Goal: Information Seeking & Learning: Learn about a topic

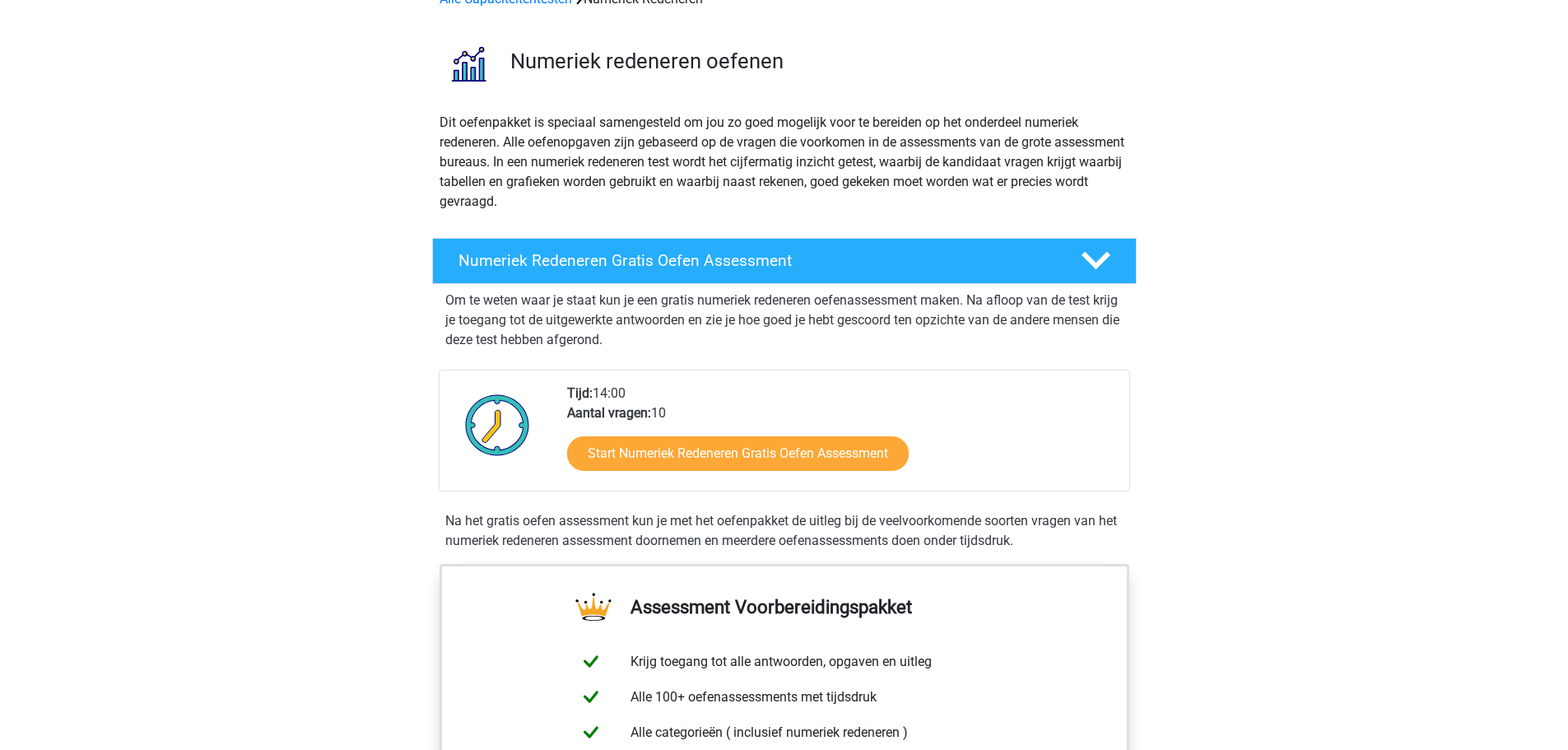
scroll to position [329, 0]
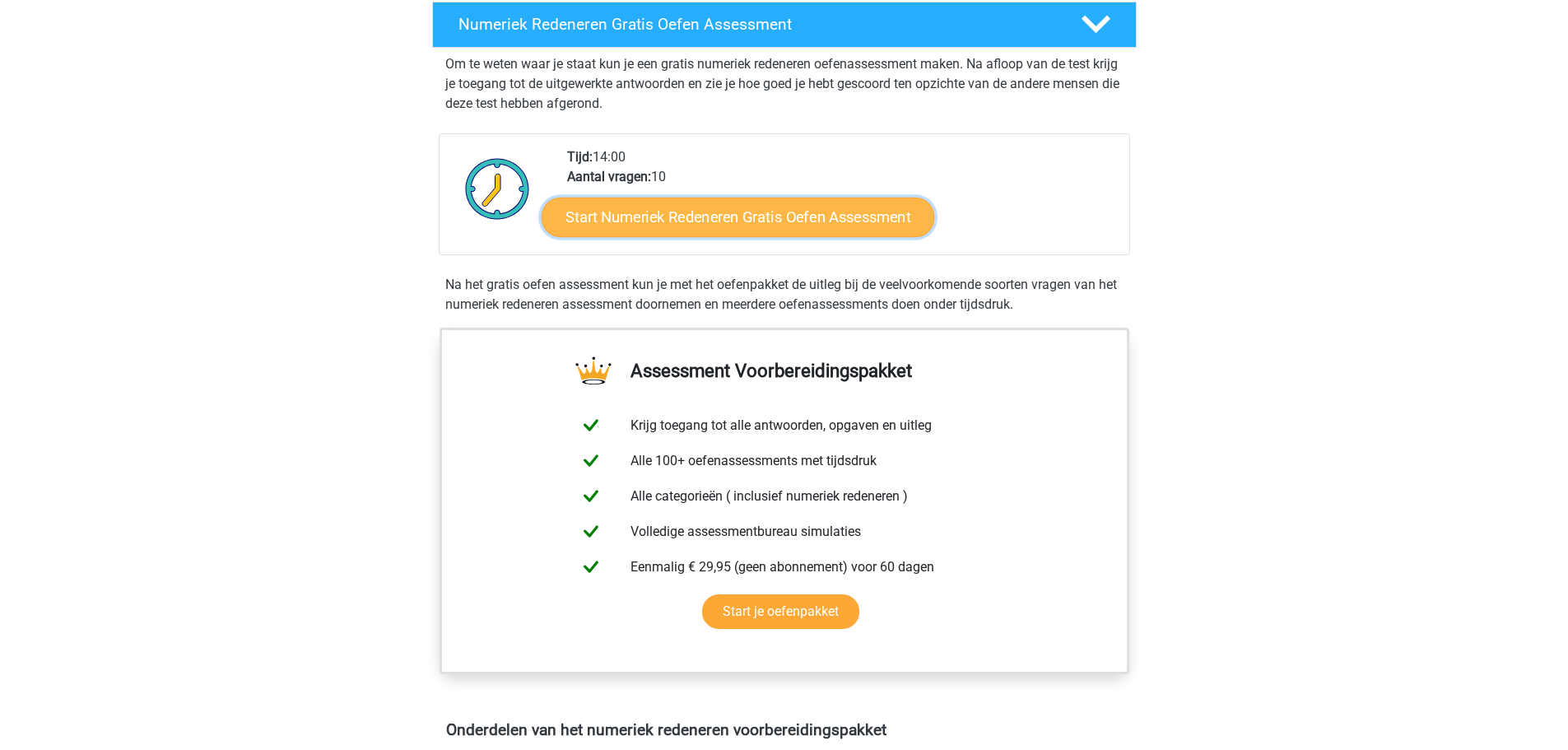
click at [817, 208] on link "Start Numeriek Redeneren Gratis Oefen Assessment" at bounding box center [738, 216] width 393 height 40
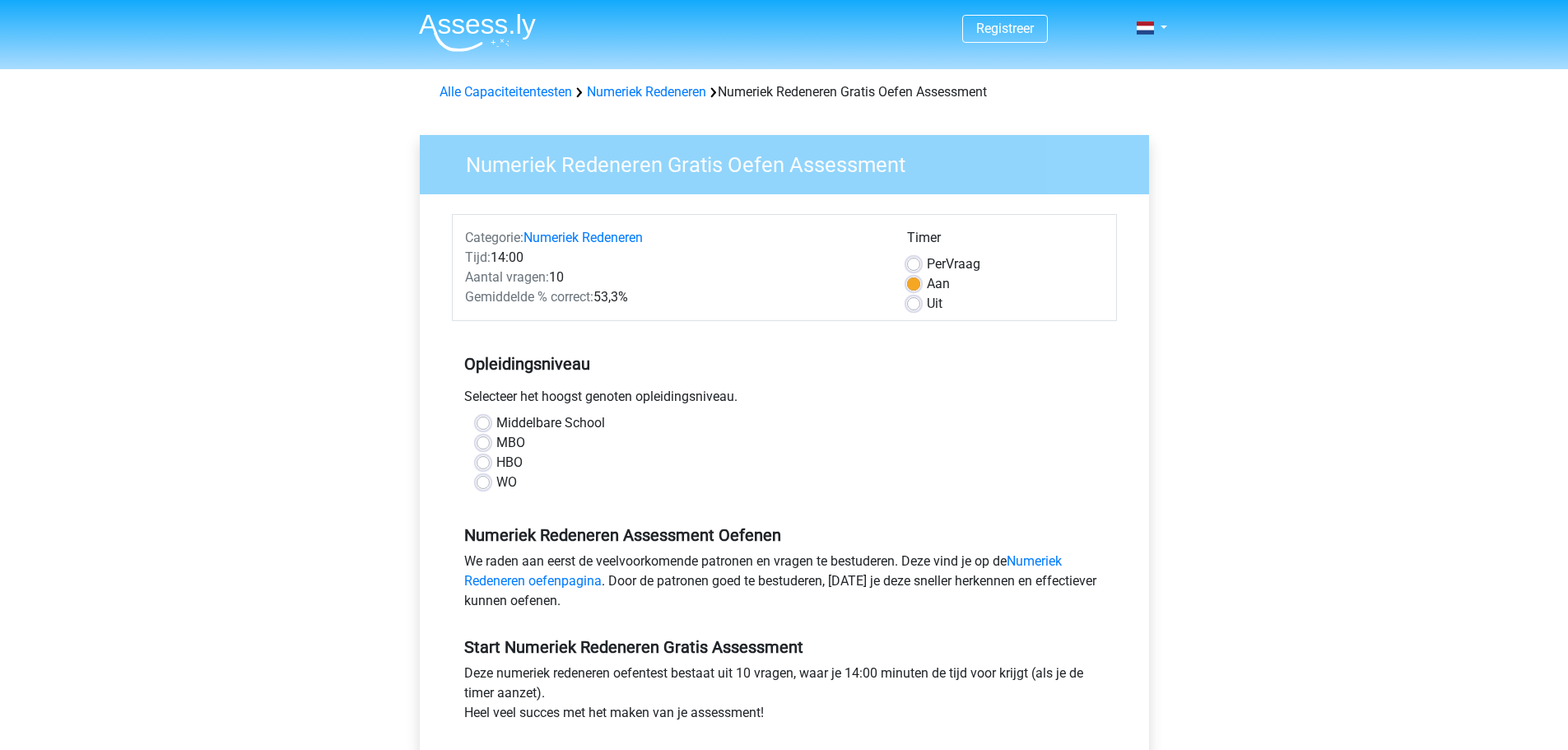
click at [490, 461] on div "HBO" at bounding box center [784, 462] width 615 height 19
click at [496, 461] on label "HBO" at bounding box center [509, 462] width 27 height 19
click at [483, 461] on input "HBO" at bounding box center [483, 461] width 13 height 17
radio input "true"
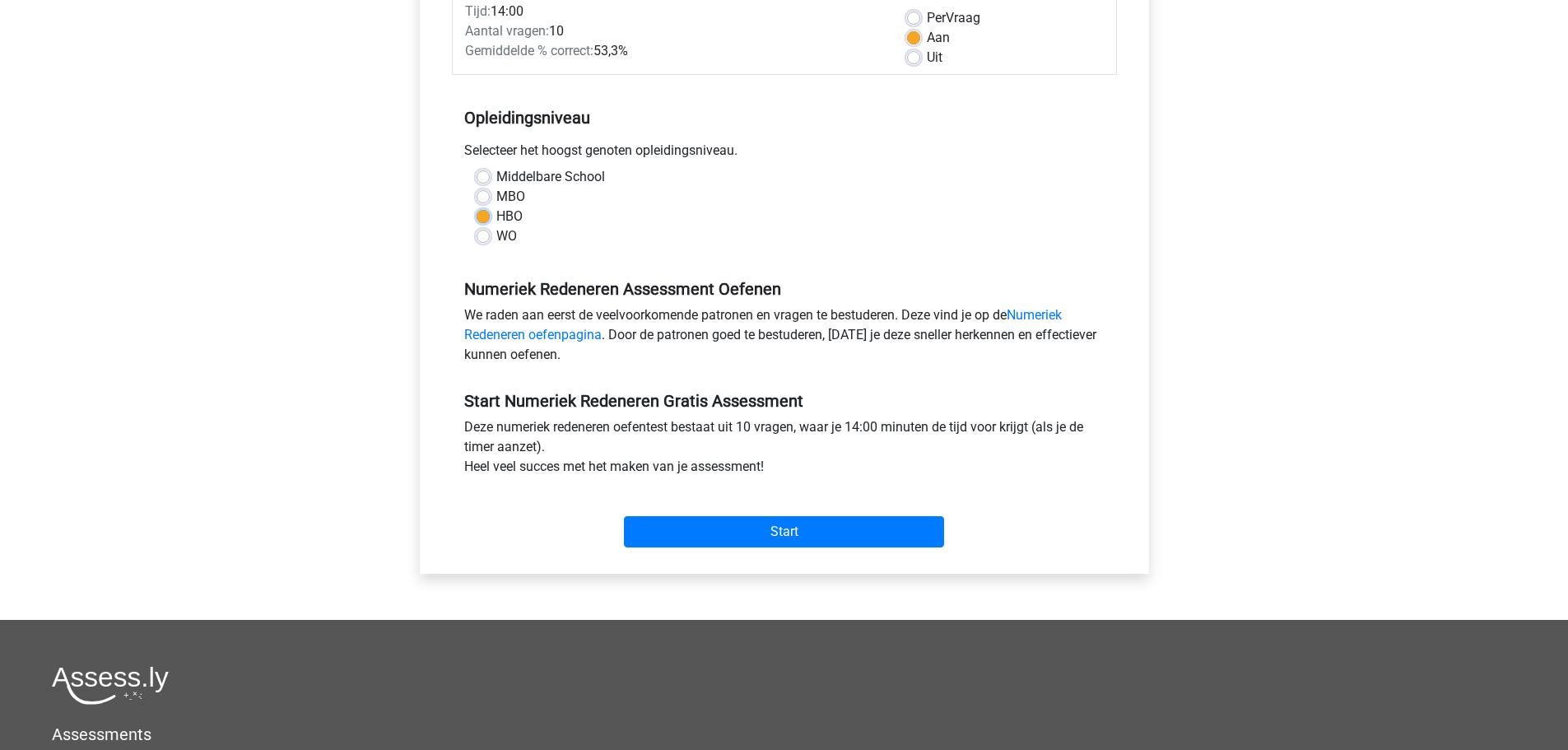
scroll to position [247, 0]
click at [774, 531] on input "Start" at bounding box center [783, 531] width 320 height 31
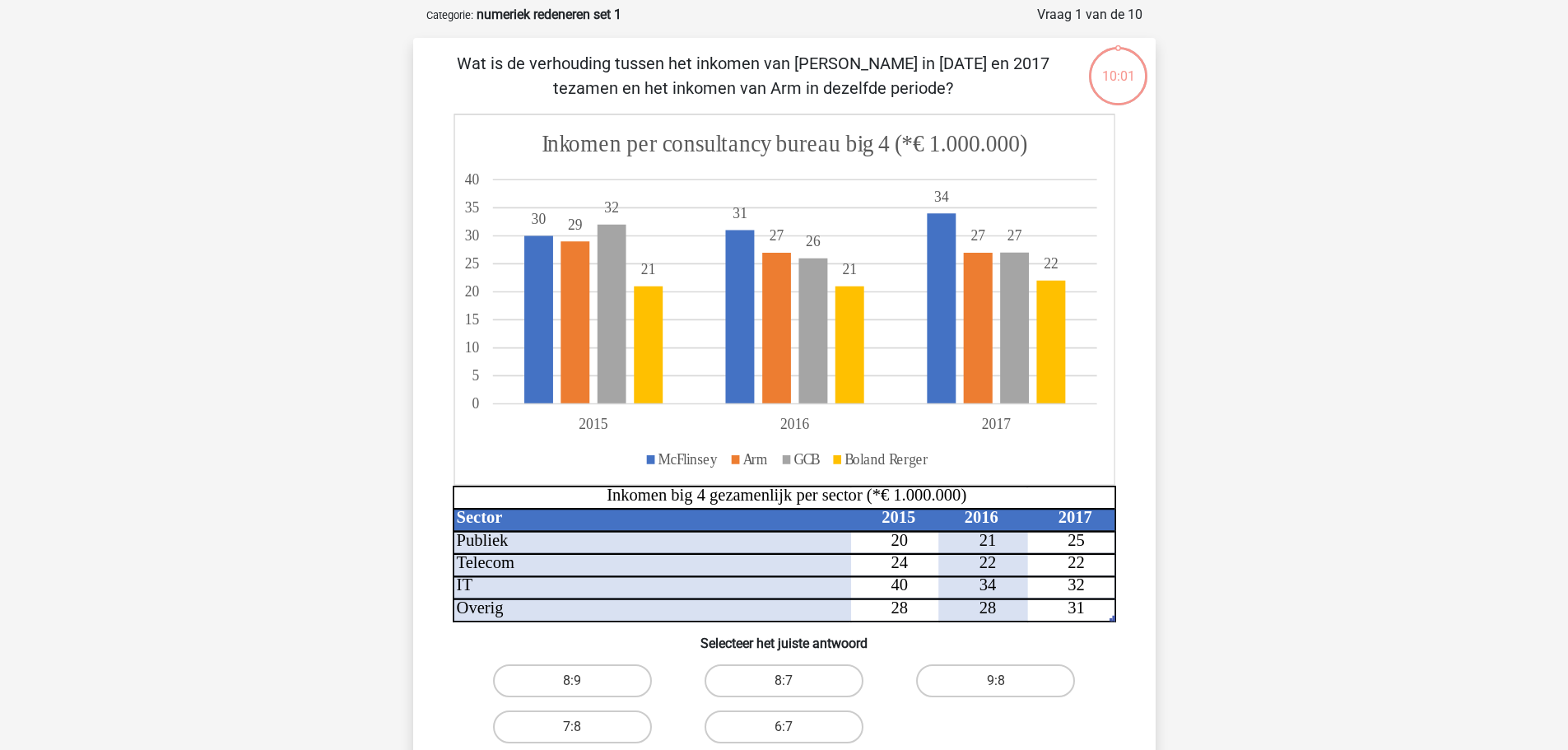
scroll to position [247, 0]
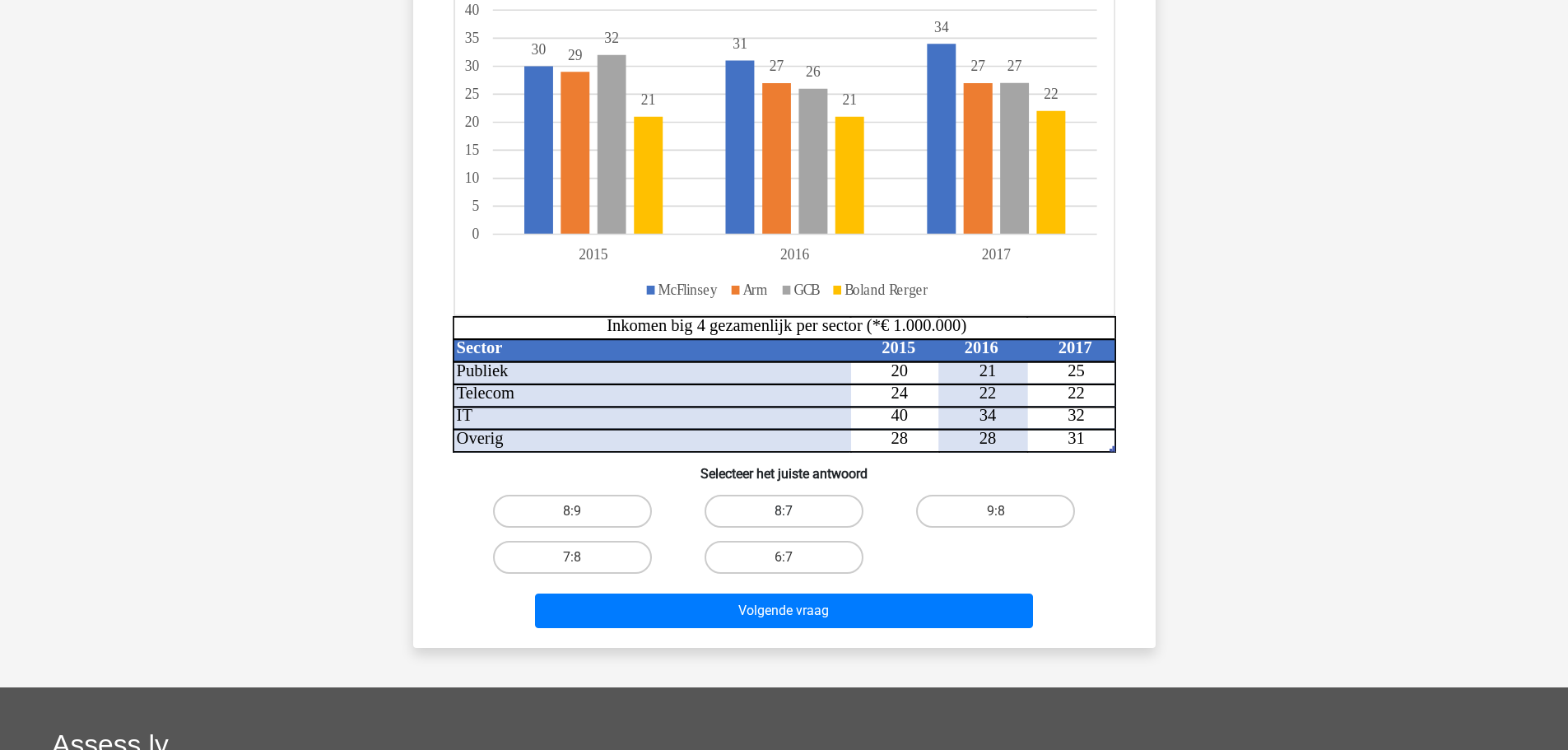
click at [814, 512] on label "8:7" at bounding box center [784, 511] width 159 height 33
click at [794, 512] on input "8:7" at bounding box center [789, 517] width 11 height 11
radio input "true"
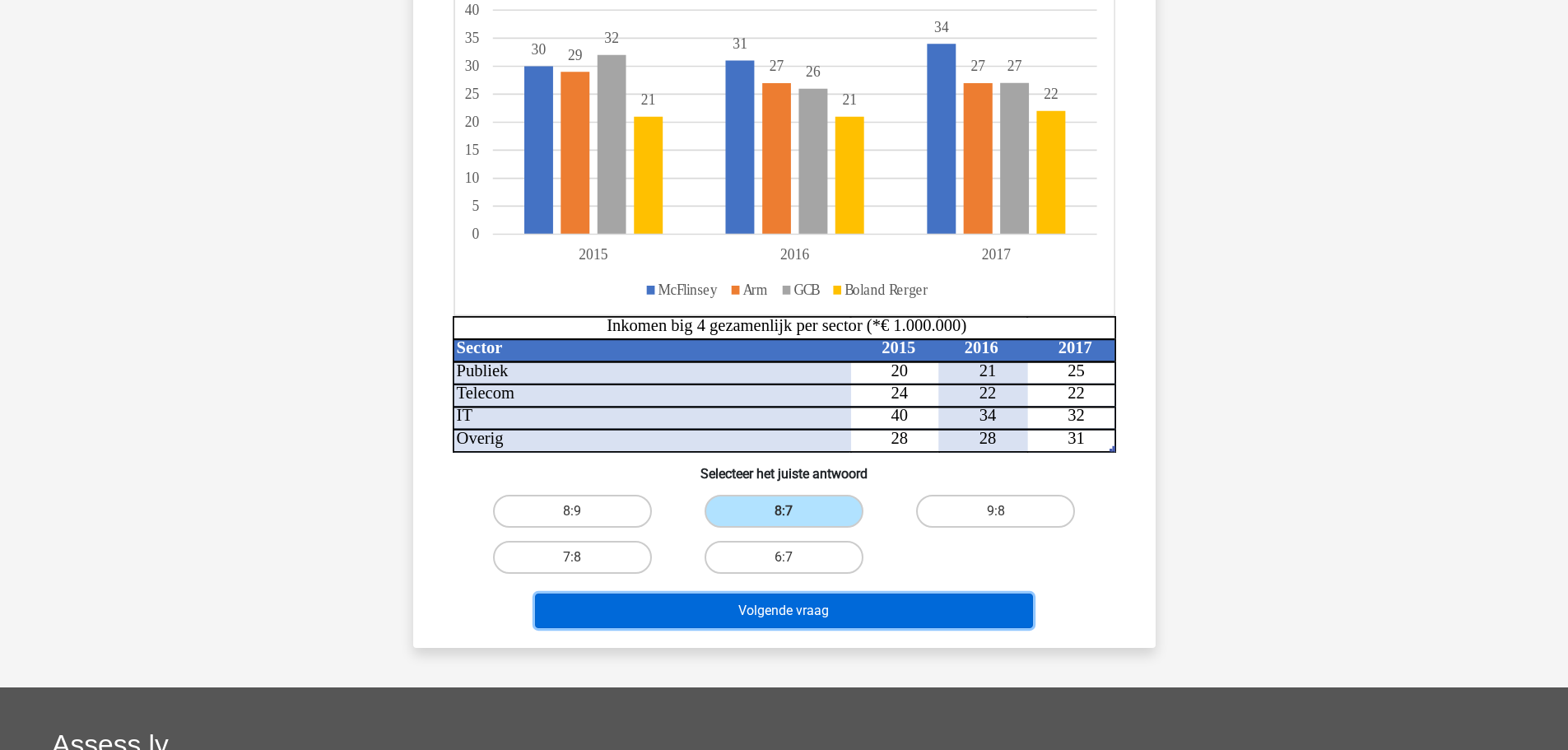
click at [809, 625] on button "Volgende vraag" at bounding box center [784, 610] width 498 height 34
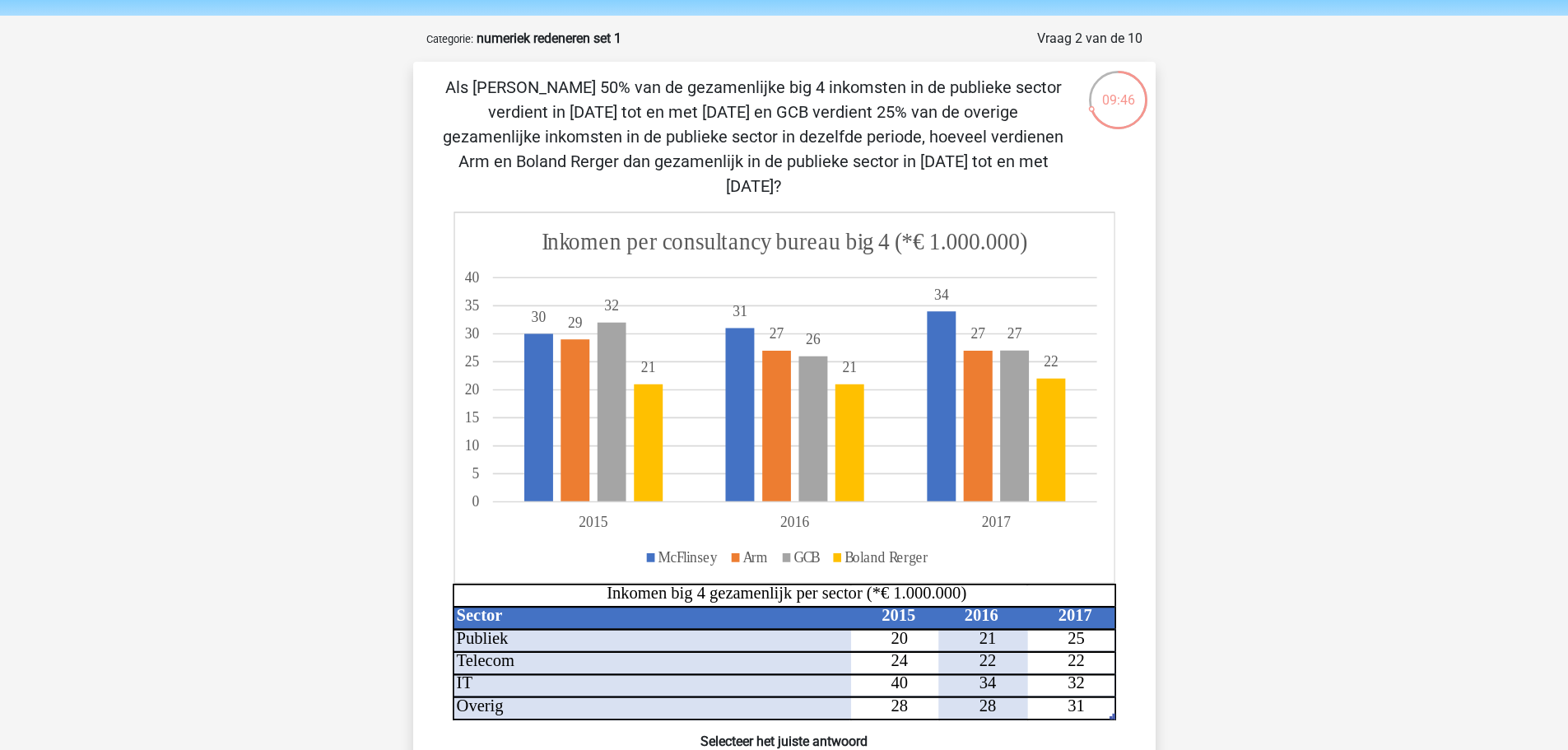
scroll to position [82, 0]
